Goal: Transaction & Acquisition: Purchase product/service

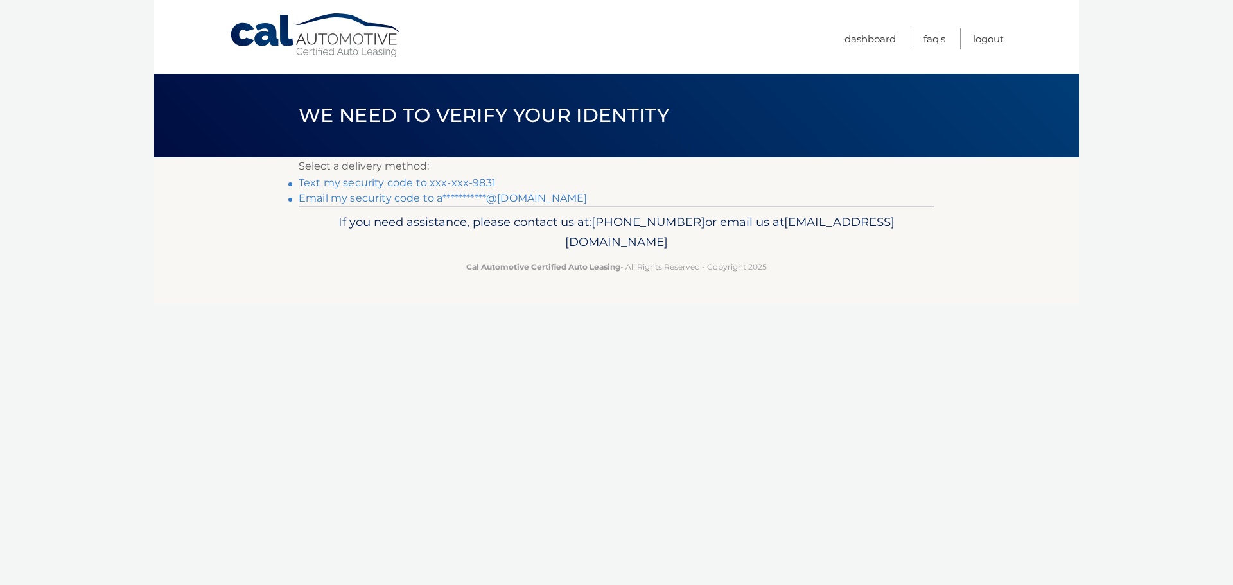
click at [460, 185] on link "Text my security code to xxx-xxx-9831" at bounding box center [397, 183] width 197 height 12
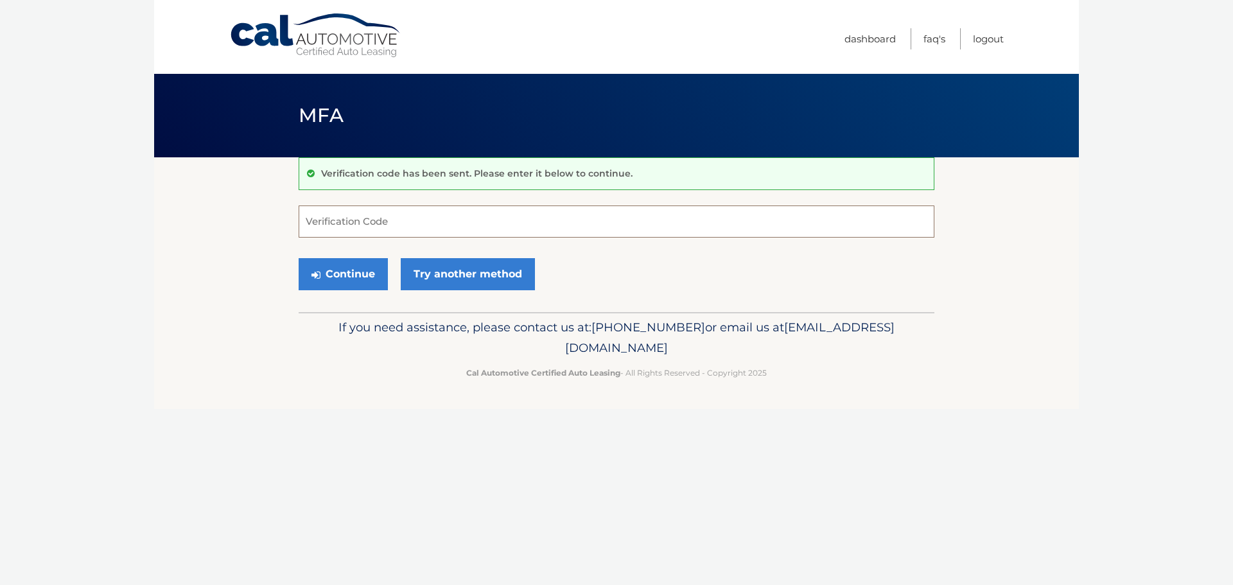
click at [363, 225] on input "Verification Code" at bounding box center [617, 221] width 636 height 32
type input "227815"
click at [356, 274] on button "Continue" at bounding box center [343, 274] width 89 height 32
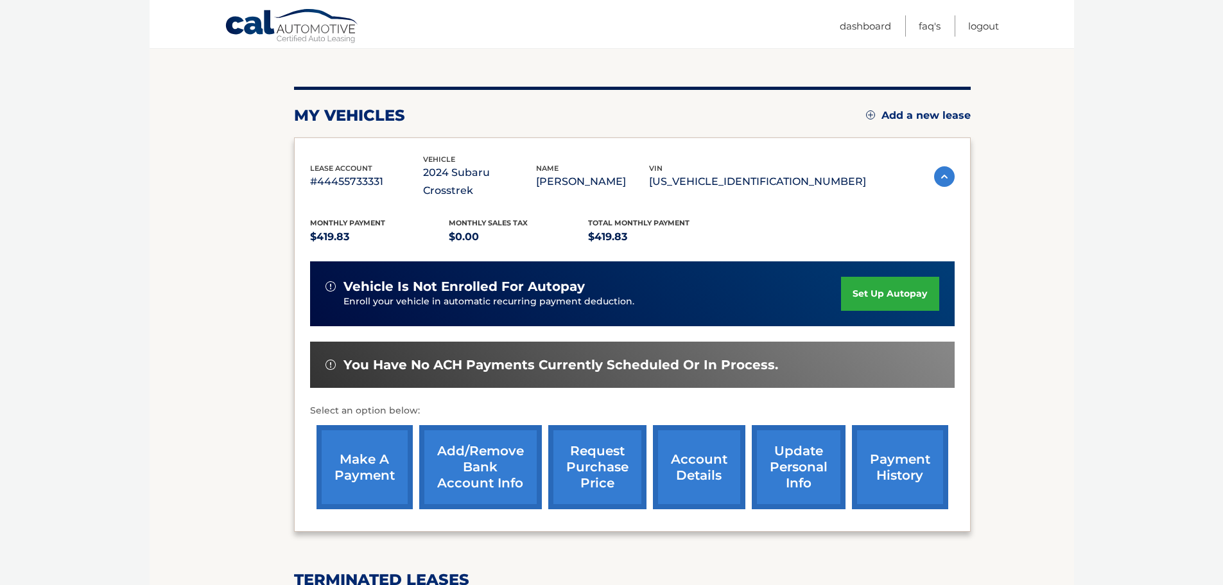
scroll to position [420, 0]
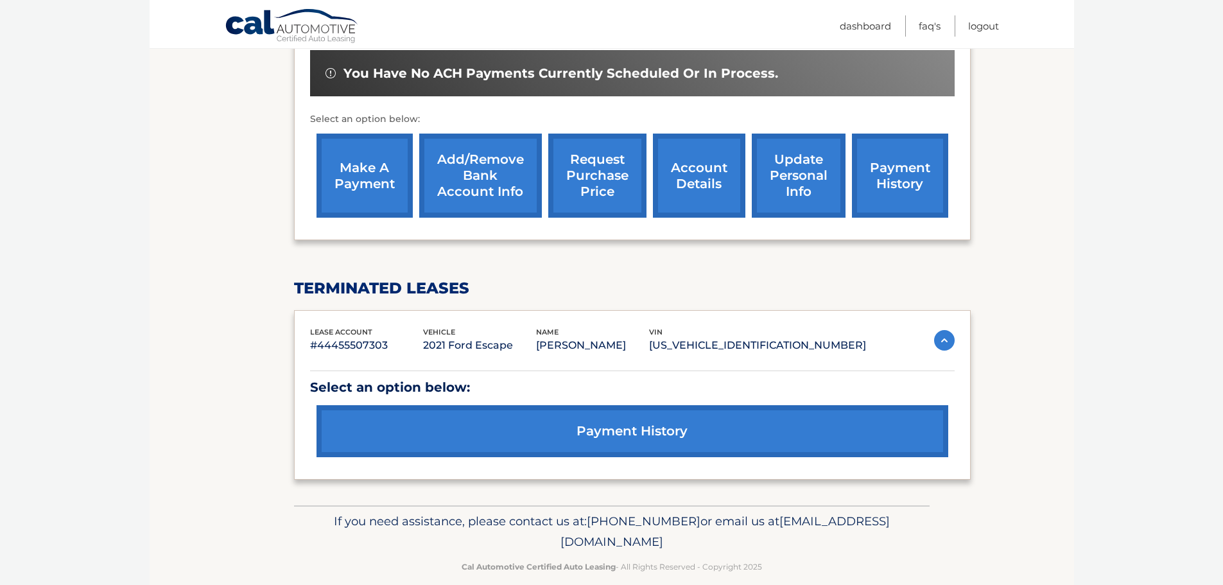
click at [356, 186] on link "make a payment" at bounding box center [365, 176] width 96 height 84
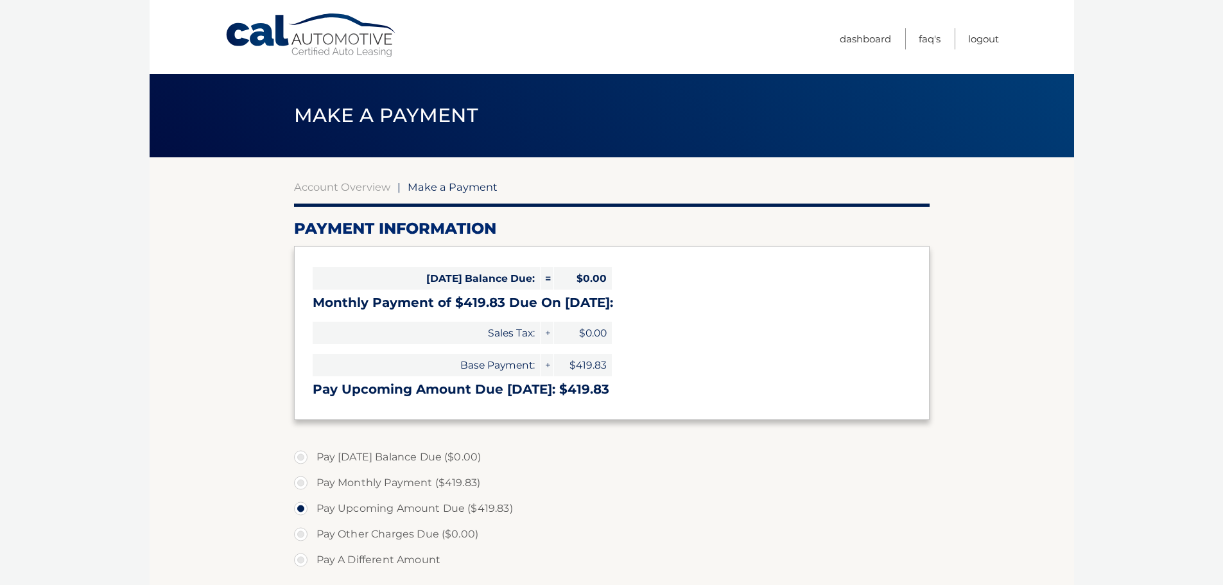
select select "ZDFjN2Q3MjAtOGJkYi00YmZiLTkzMGMtZmQ2NWU1ZWRkNmI0"
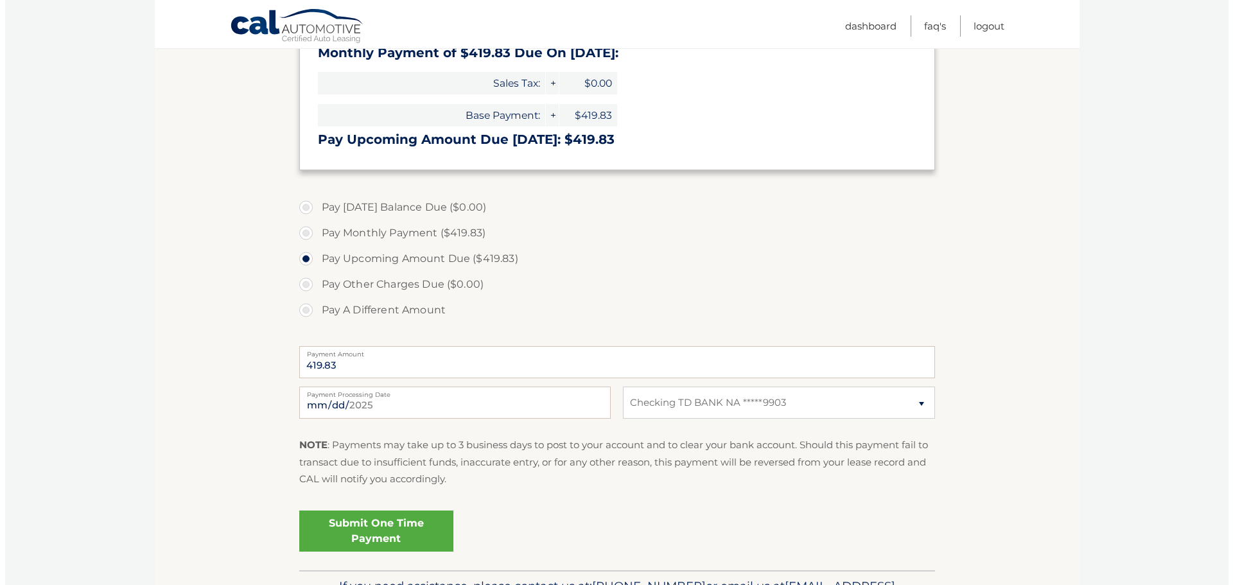
scroll to position [257, 0]
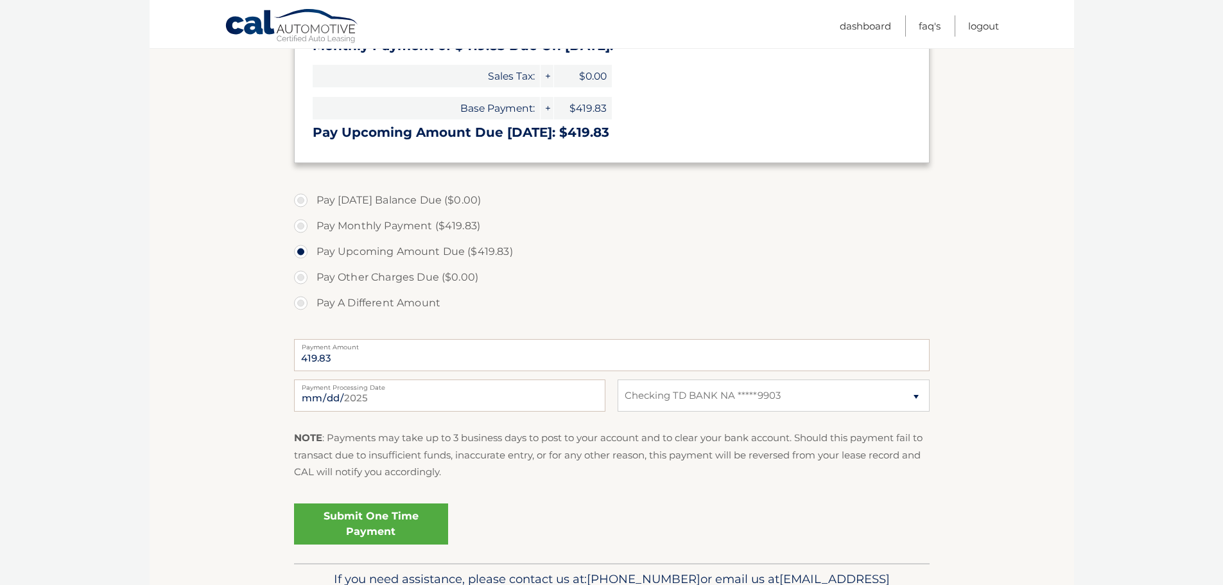
click at [405, 527] on link "Submit One Time Payment" at bounding box center [371, 523] width 154 height 41
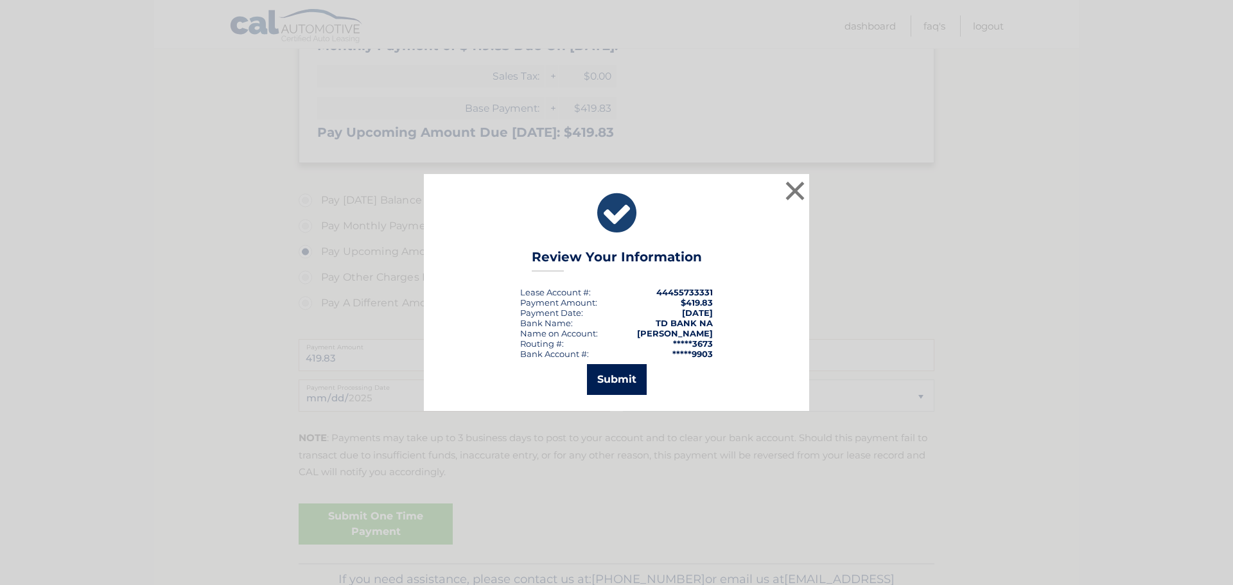
click at [625, 381] on button "Submit" at bounding box center [617, 379] width 60 height 31
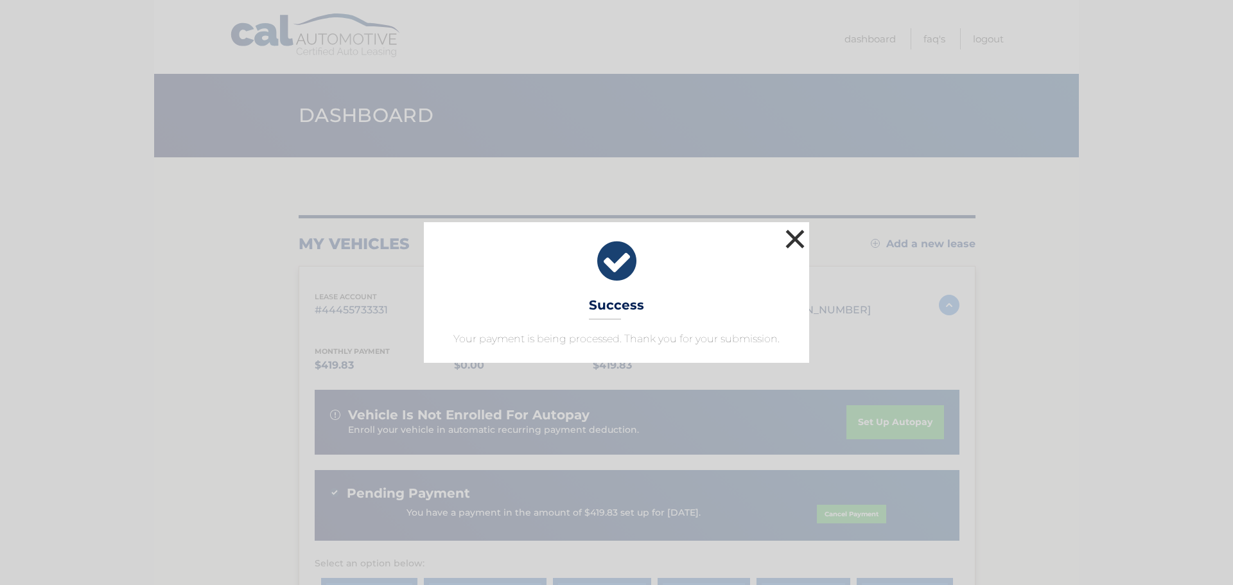
click at [798, 236] on button "×" at bounding box center [795, 239] width 26 height 26
